Goal: Task Accomplishment & Management: Manage account settings

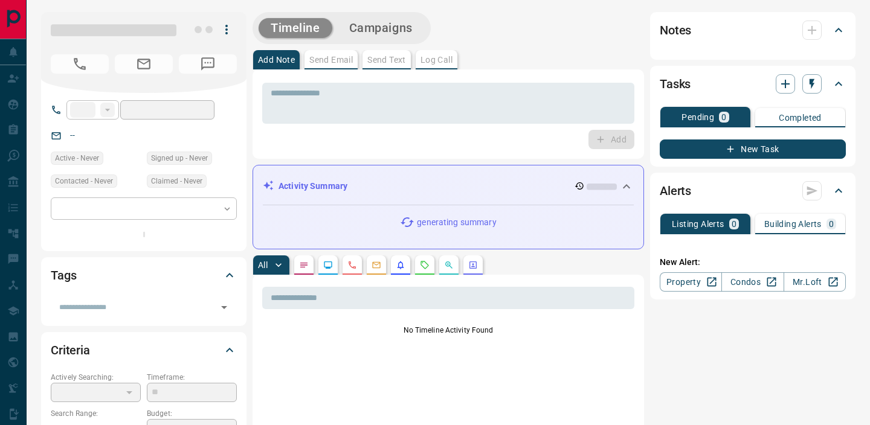
type input "**"
type input "**********"
type input "*"
type input "**********"
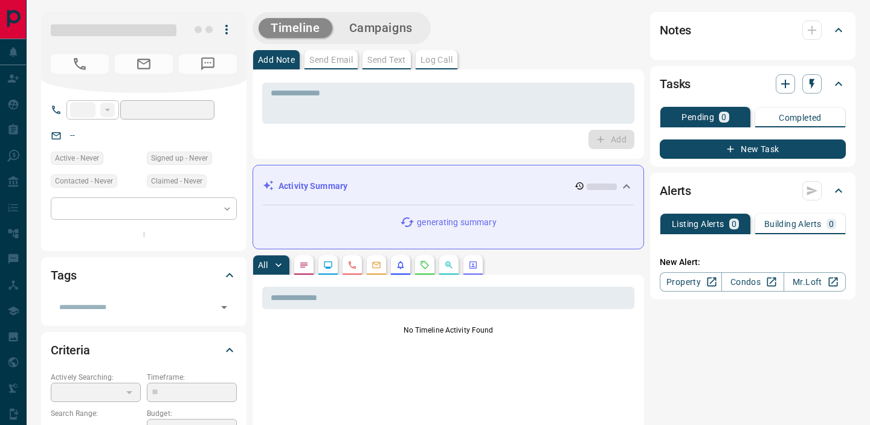
type input "*******"
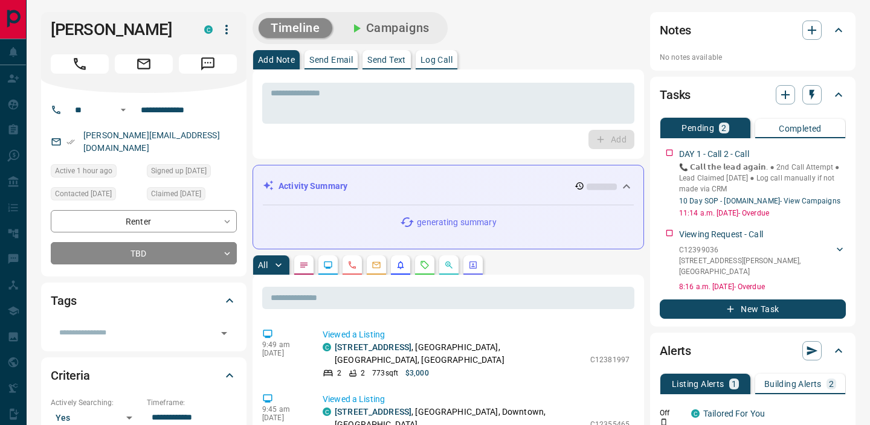
click at [392, 65] on button "Send Text" at bounding box center [386, 59] width 48 height 19
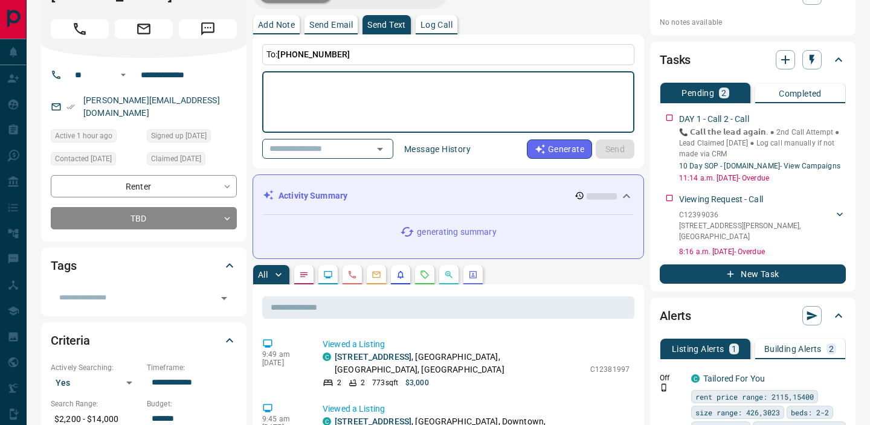
scroll to position [43, 0]
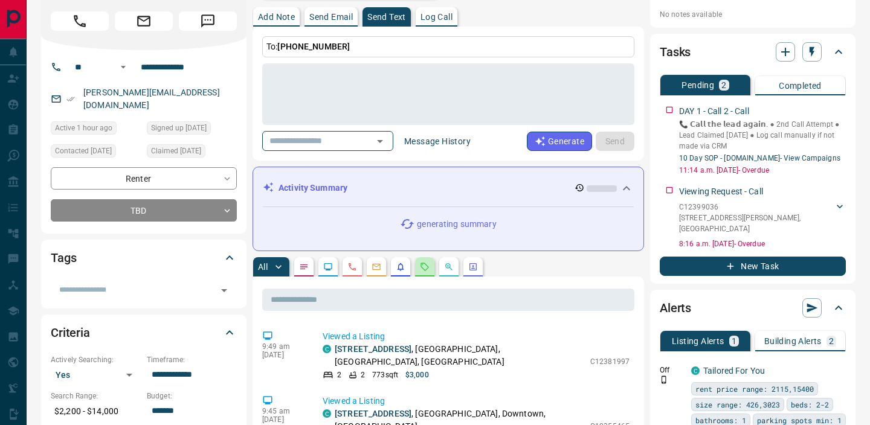
click at [433, 268] on button "button" at bounding box center [424, 266] width 19 height 19
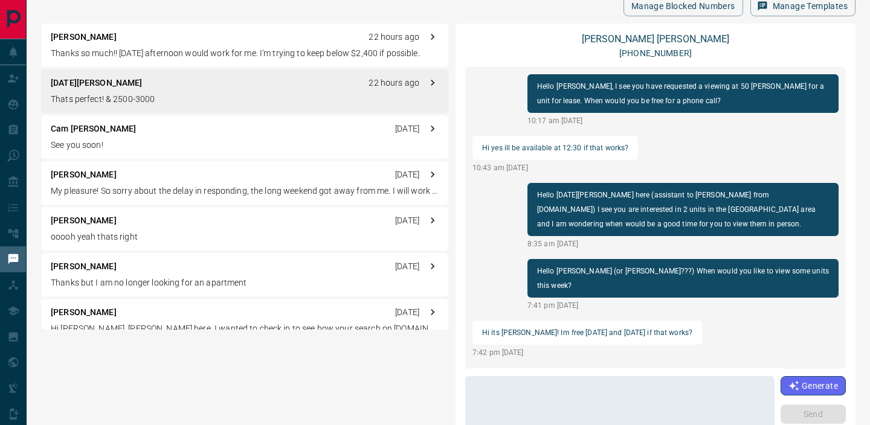
scroll to position [852, 0]
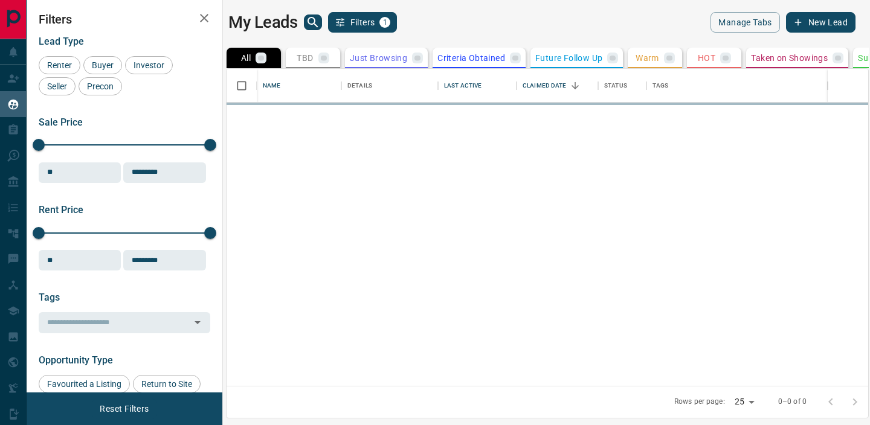
scroll to position [317, 642]
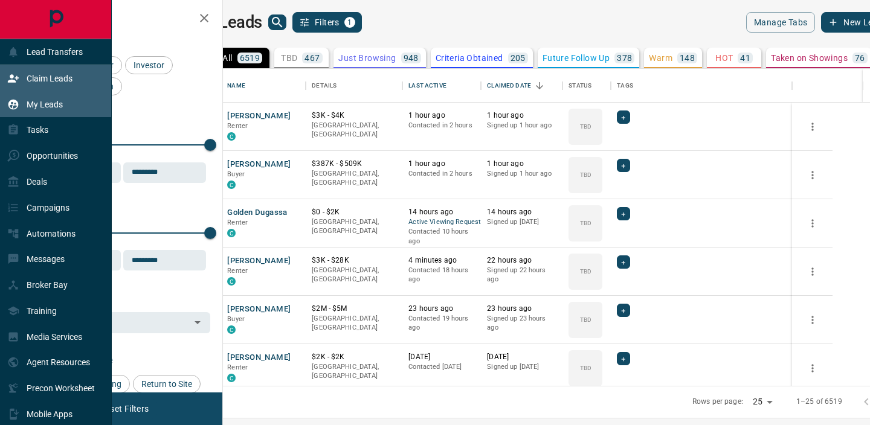
click at [41, 83] on p "Claim Leads" at bounding box center [50, 79] width 46 height 10
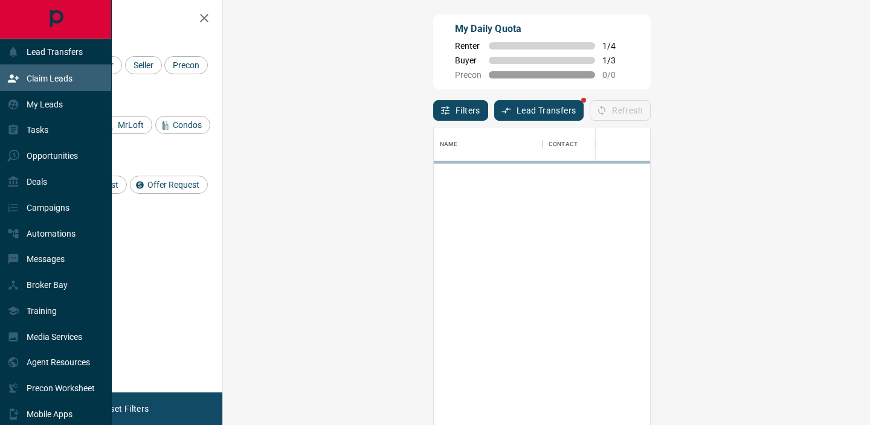
scroll to position [321, 621]
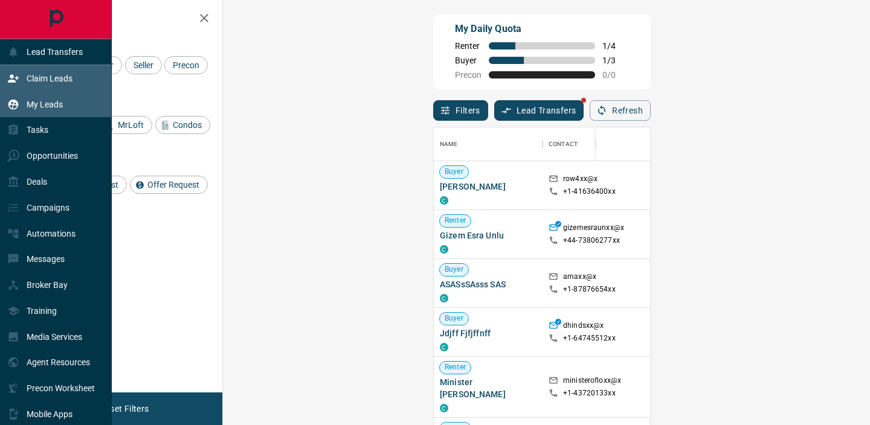
click at [38, 109] on div "My Leads" at bounding box center [35, 104] width 56 height 20
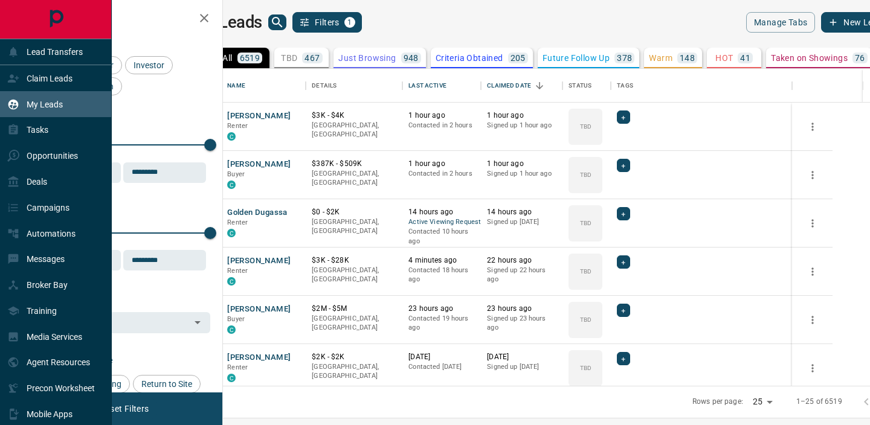
scroll to position [317, 642]
click at [51, 139] on div "Tasks" at bounding box center [56, 130] width 112 height 26
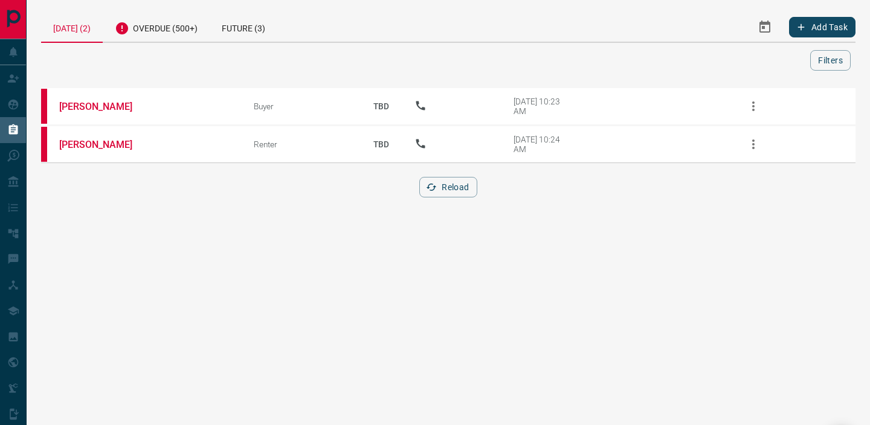
click at [773, 31] on button "Select Date Range" at bounding box center [764, 27] width 29 height 29
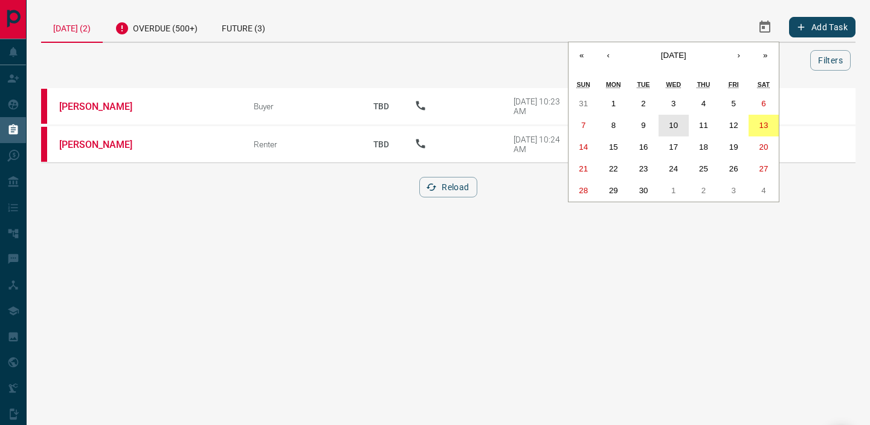
click at [667, 125] on button "10" at bounding box center [673, 126] width 30 height 22
click at [751, 123] on button "13" at bounding box center [763, 126] width 30 height 22
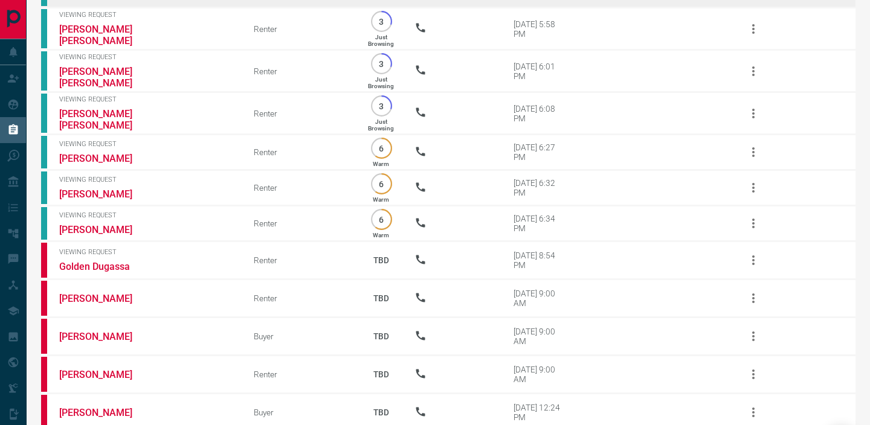
scroll to position [224, 0]
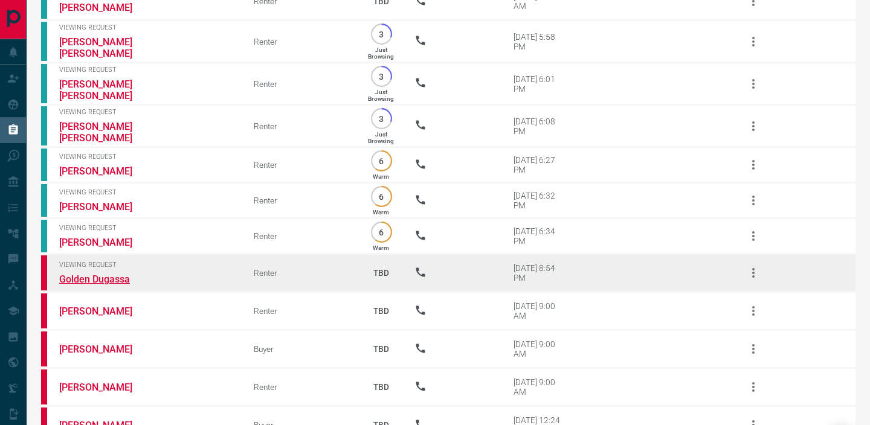
click at [96, 281] on link "Golden Dugassa" at bounding box center [104, 279] width 91 height 11
click at [92, 279] on link "Golden Dugassa" at bounding box center [104, 279] width 91 height 11
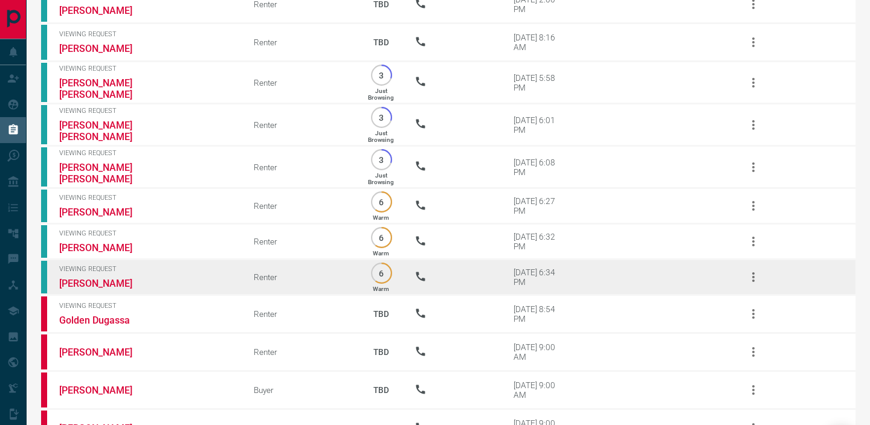
scroll to position [181, 0]
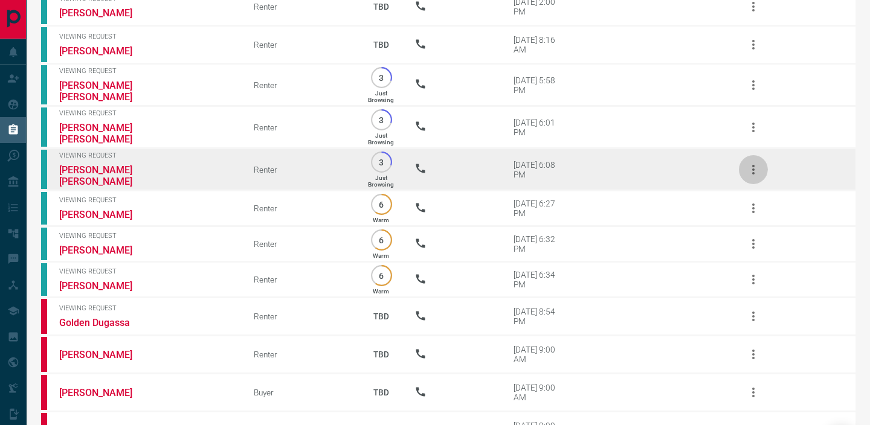
click at [754, 173] on icon "button" at bounding box center [753, 170] width 2 height 10
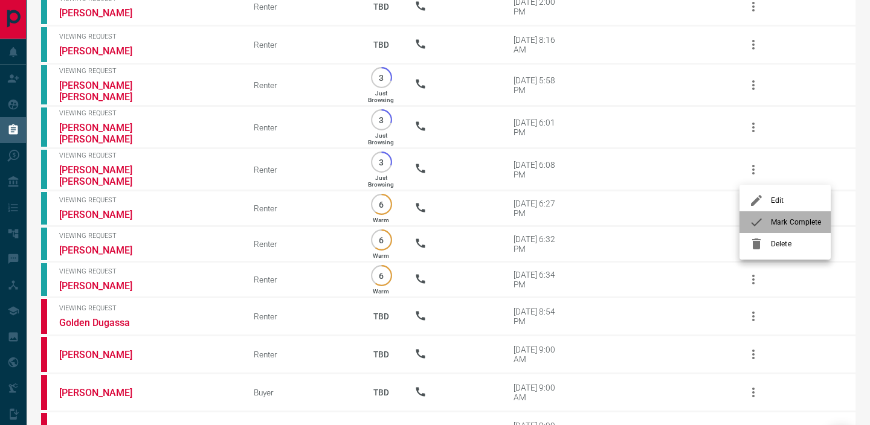
click at [776, 227] on span "Mark Complete" at bounding box center [796, 222] width 50 height 11
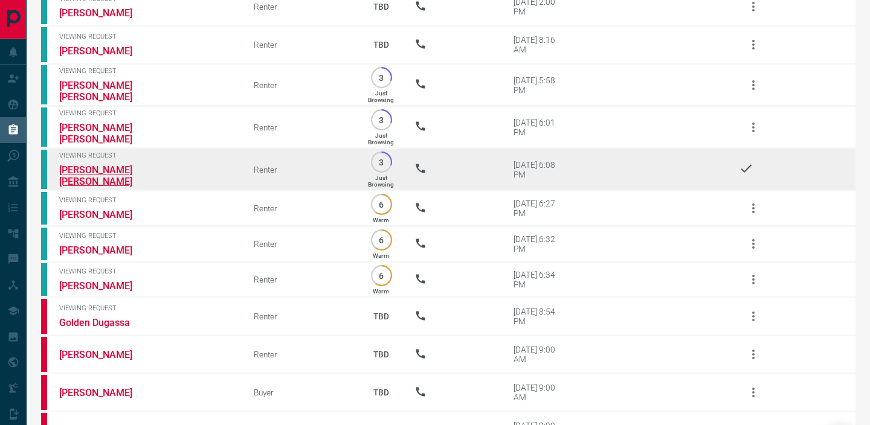
click at [92, 173] on link "[PERSON_NAME] [PERSON_NAME]" at bounding box center [104, 175] width 91 height 23
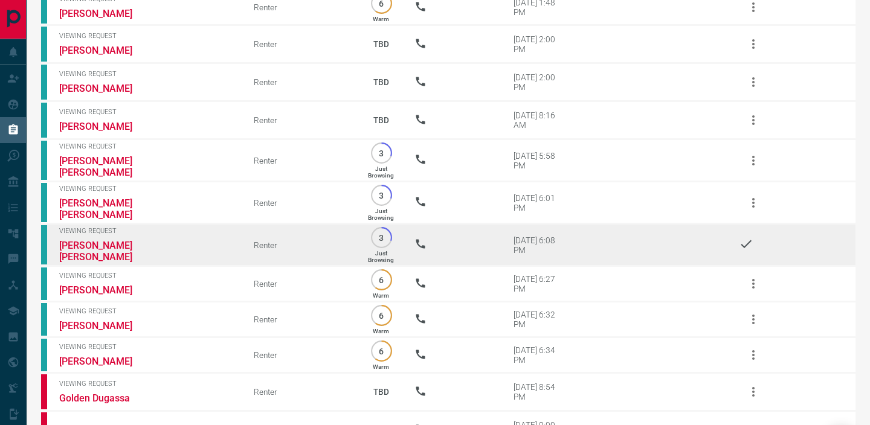
scroll to position [95, 0]
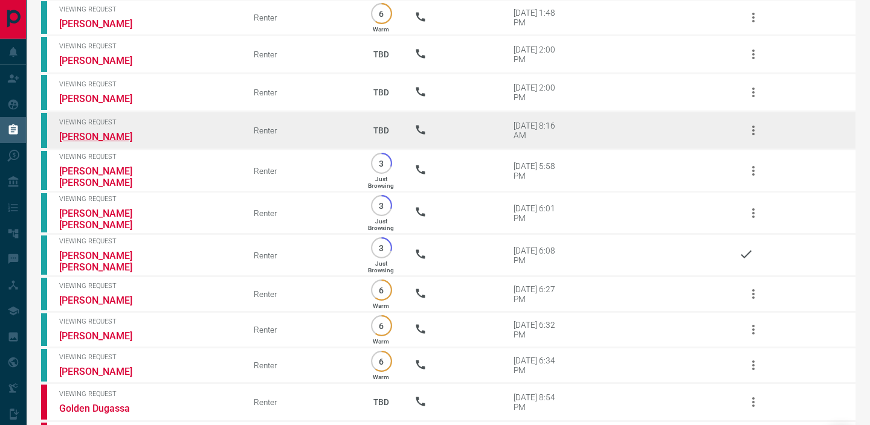
click at [97, 132] on link "[PERSON_NAME]" at bounding box center [104, 136] width 91 height 11
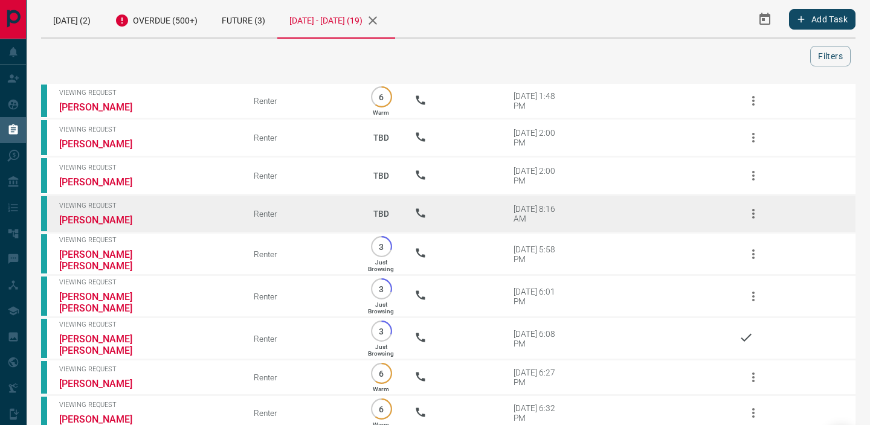
scroll to position [3, 0]
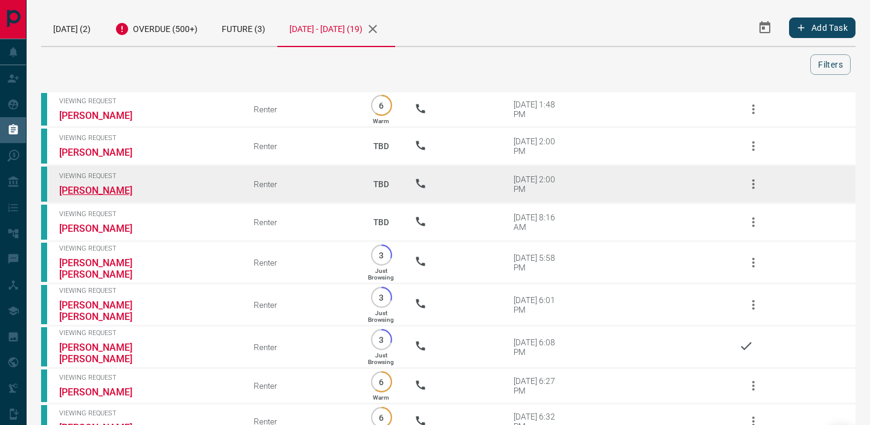
click at [108, 191] on link "[PERSON_NAME]" at bounding box center [104, 190] width 91 height 11
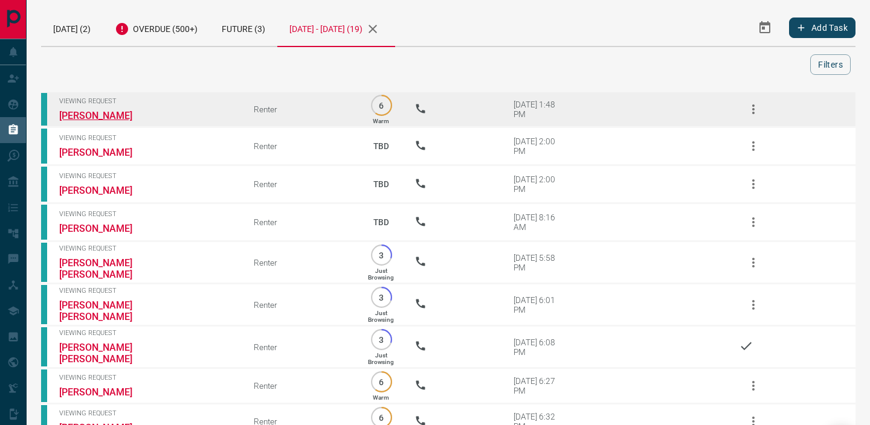
click at [93, 116] on link "[PERSON_NAME]" at bounding box center [104, 115] width 91 height 11
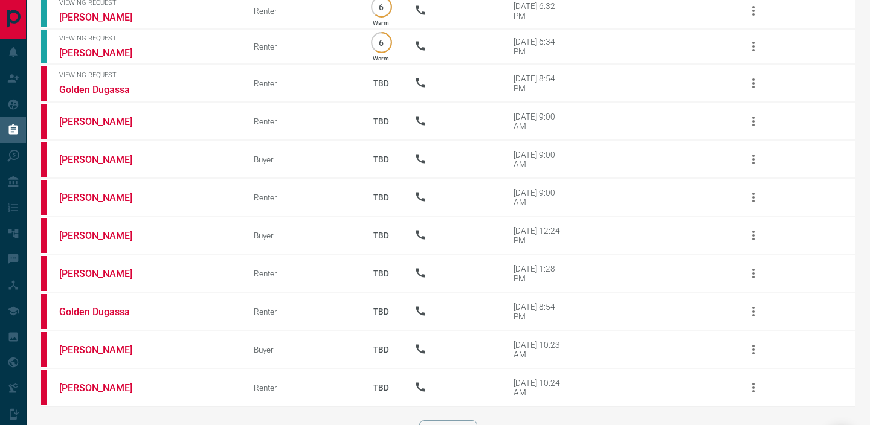
scroll to position [0, 0]
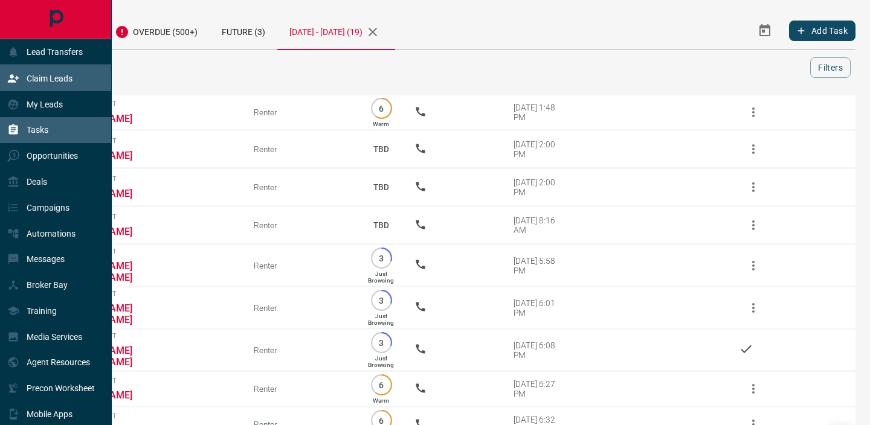
click at [34, 90] on div "Claim Leads" at bounding box center [56, 78] width 112 height 26
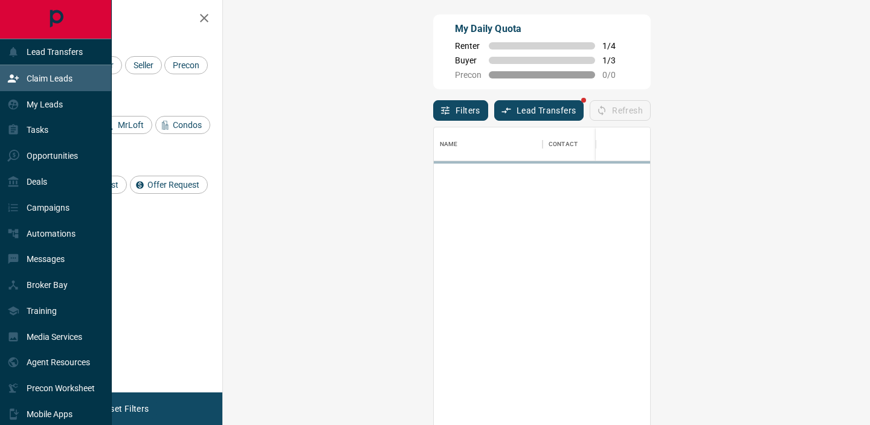
scroll to position [321, 621]
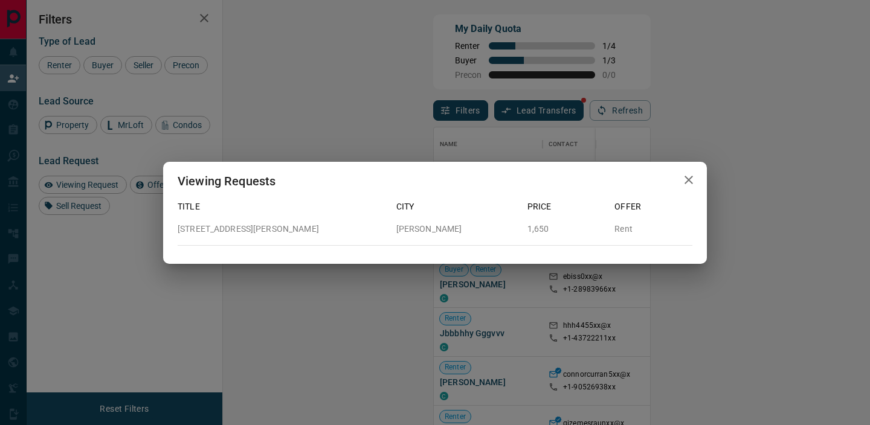
click at [721, 286] on div "Viewing Requests Title City Price Offer 82,Bsmt - [STREET_ADDRESS][PERSON_NAME]…" at bounding box center [435, 212] width 870 height 425
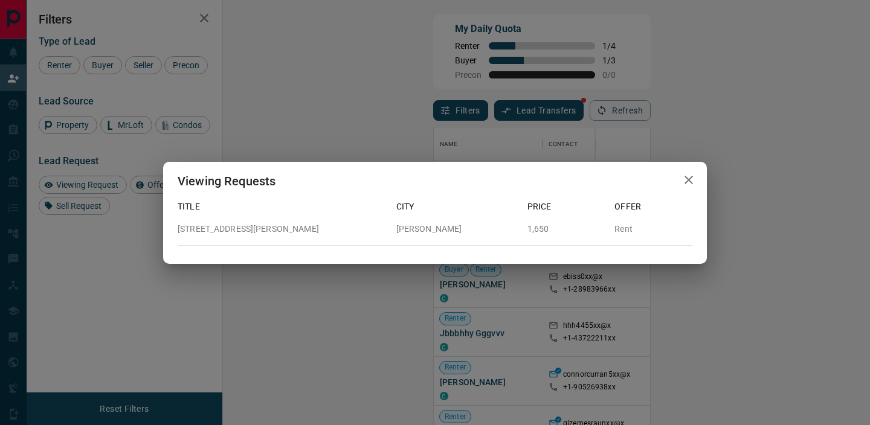
click at [721, 286] on div "Viewing Requests Title City Price Offer 82,Bsmt - [STREET_ADDRESS][PERSON_NAME]…" at bounding box center [435, 212] width 870 height 425
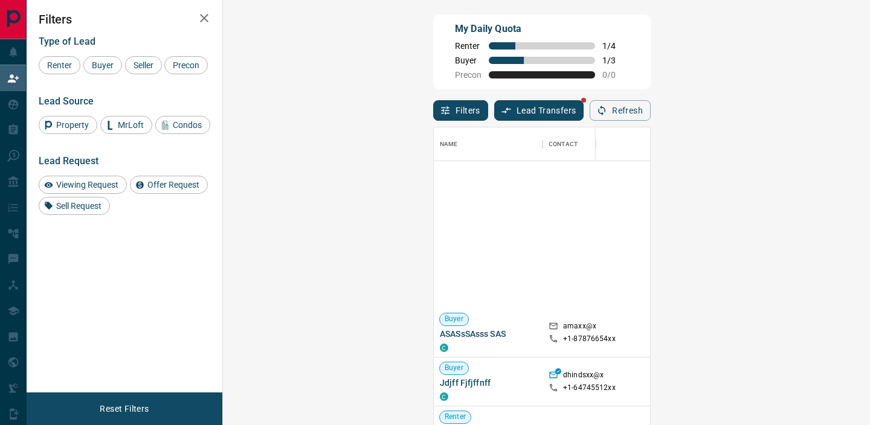
scroll to position [0, 0]
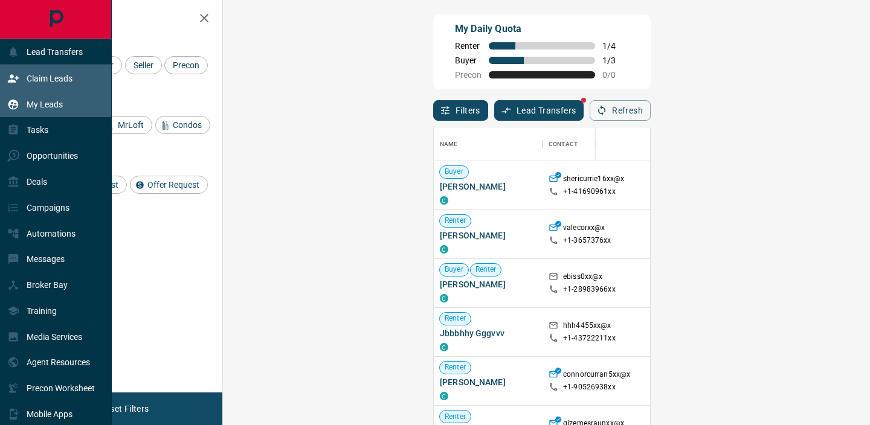
click at [57, 114] on div "My Leads" at bounding box center [56, 104] width 112 height 26
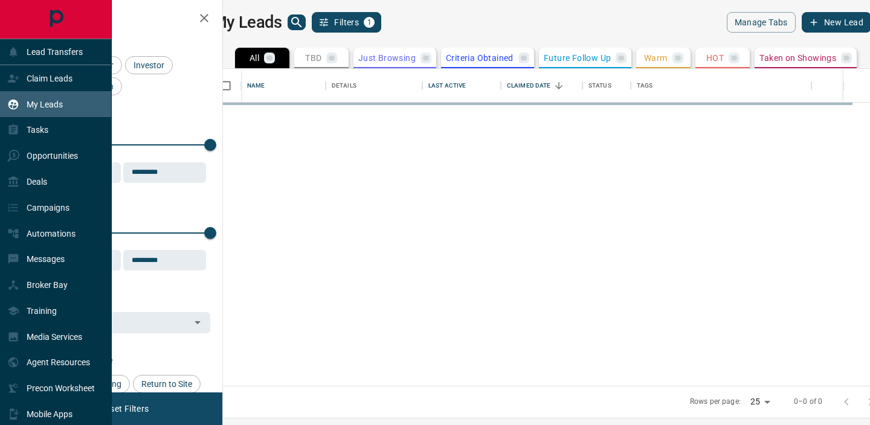
scroll to position [317, 642]
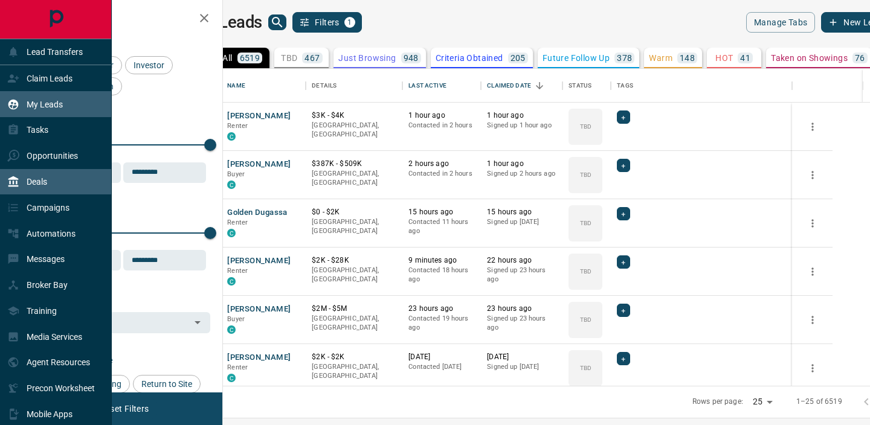
click at [64, 179] on div "Deals" at bounding box center [56, 182] width 112 height 26
